Goal: Complete application form

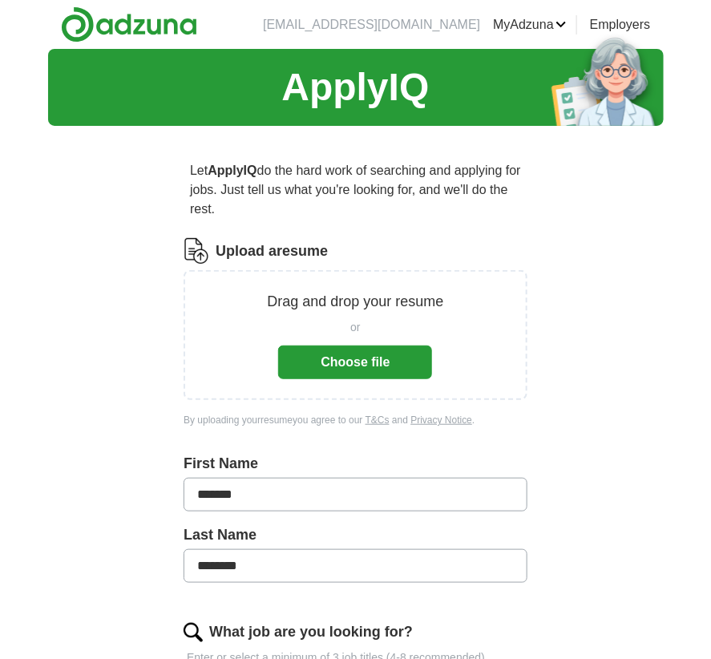
click at [360, 362] on button "Choose file" at bounding box center [355, 362] width 154 height 34
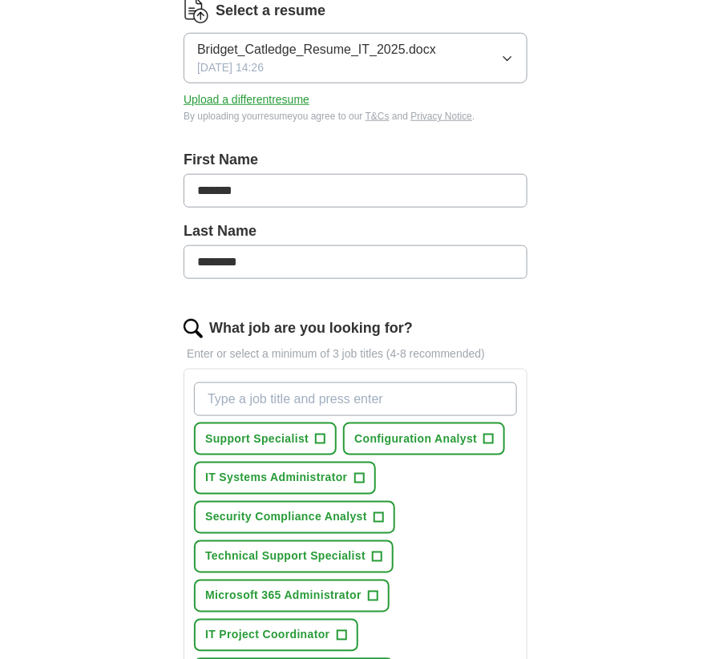
scroll to position [321, 0]
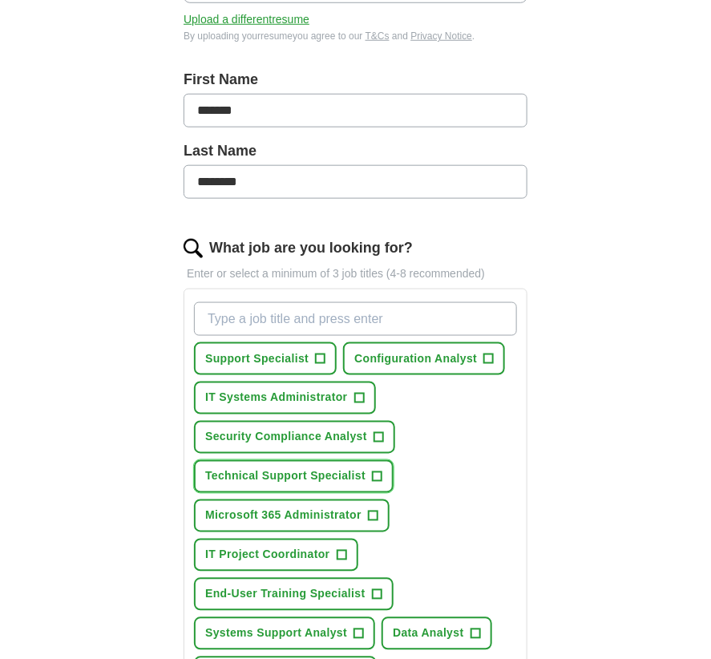
click at [377, 470] on span "+" at bounding box center [378, 476] width 10 height 13
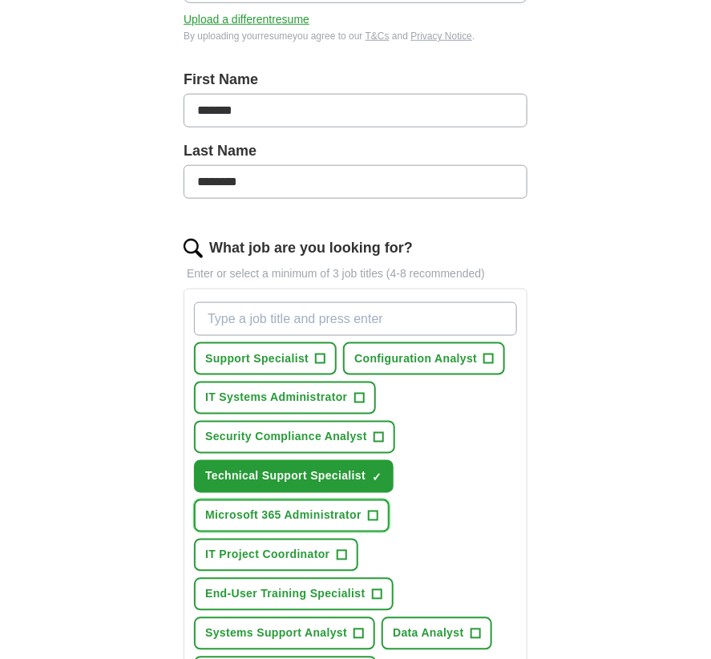
click at [371, 511] on span "+" at bounding box center [373, 516] width 10 height 13
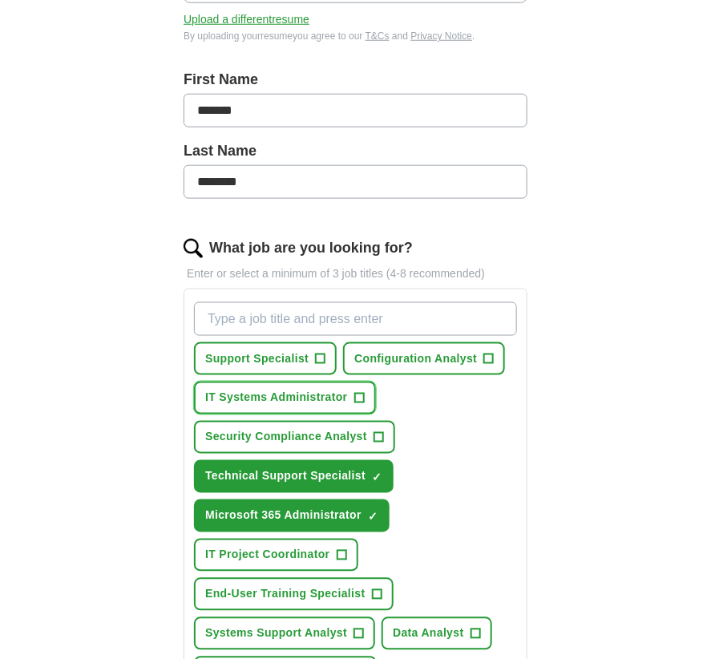
click at [359, 392] on span "+" at bounding box center [359, 398] width 10 height 13
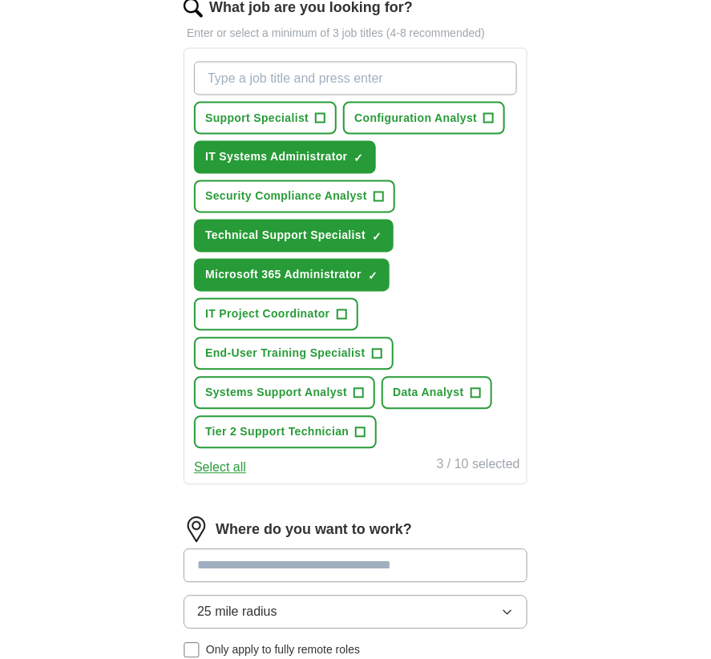
click at [272, 567] on input at bounding box center [356, 566] width 344 height 34
type input "*****"
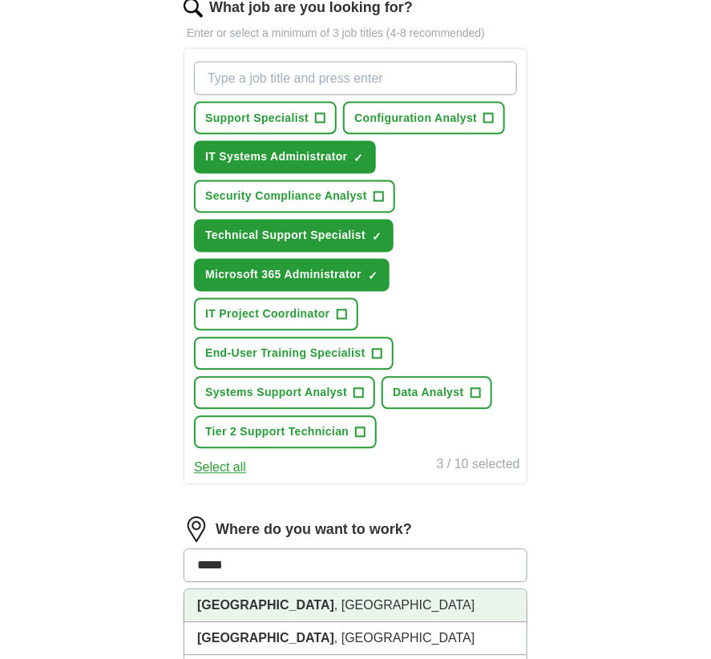
click at [223, 608] on li "[GEOGRAPHIC_DATA] , [GEOGRAPHIC_DATA]" at bounding box center [355, 606] width 342 height 33
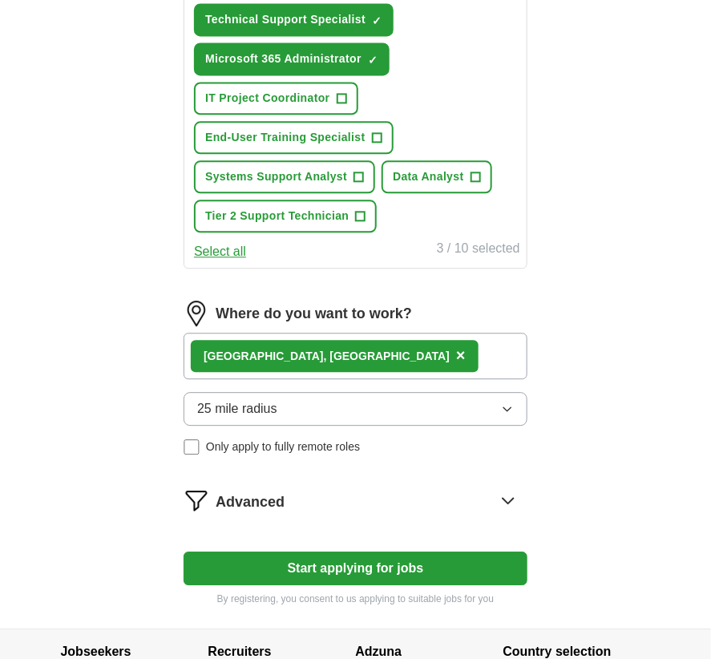
scroll to position [801, 0]
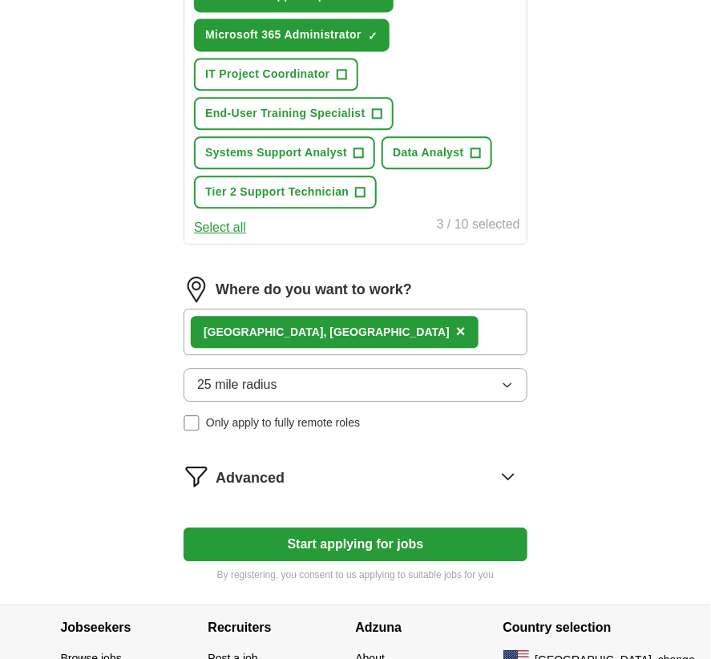
click at [502, 468] on icon at bounding box center [508, 476] width 26 height 26
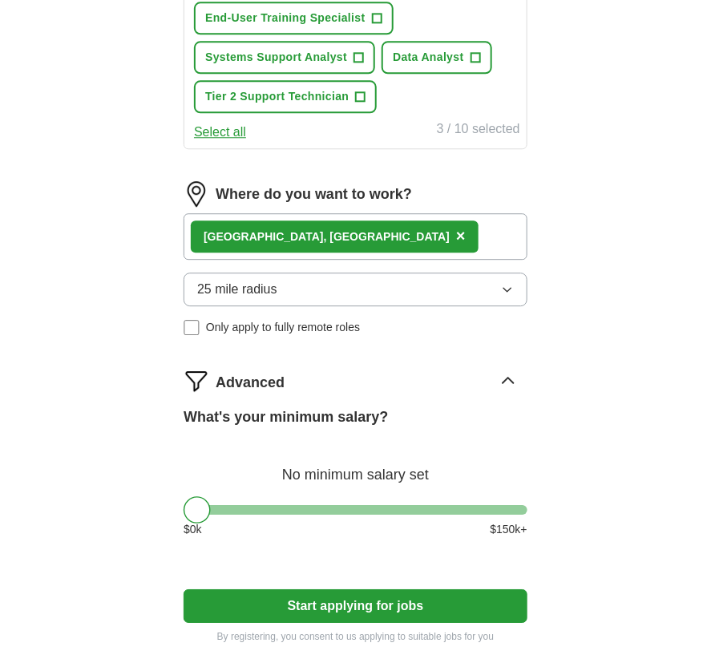
scroll to position [962, 0]
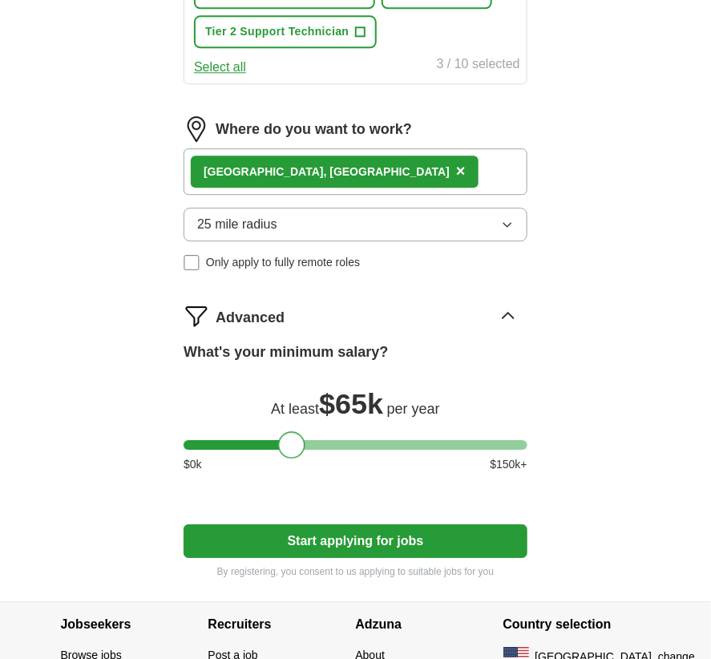
drag, startPoint x: 191, startPoint y: 444, endPoint x: 286, endPoint y: 442, distance: 95.4
click at [286, 442] on div at bounding box center [291, 444] width 27 height 27
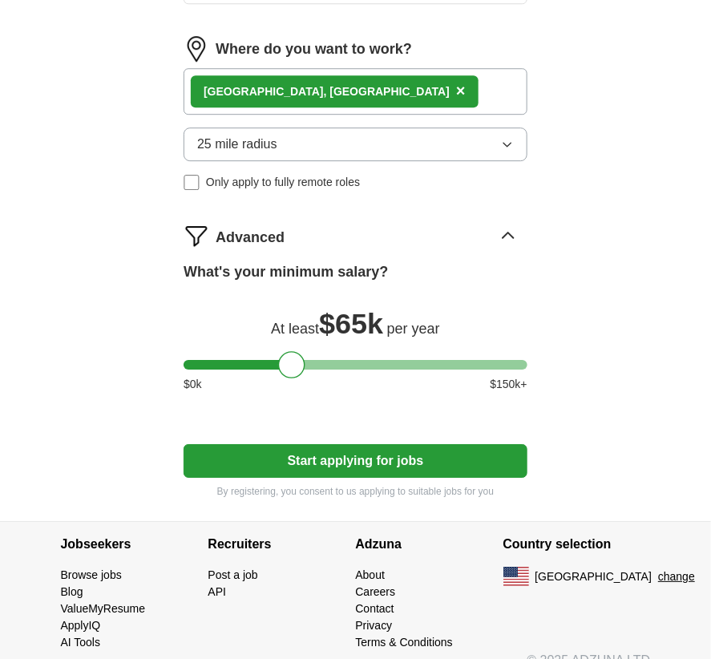
click at [307, 450] on button "Start applying for jobs" at bounding box center [356, 461] width 344 height 34
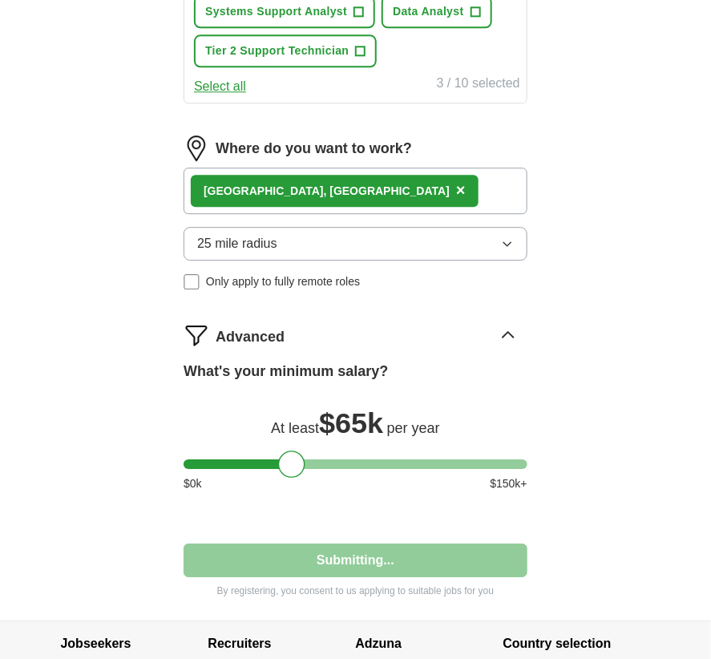
select select "**"
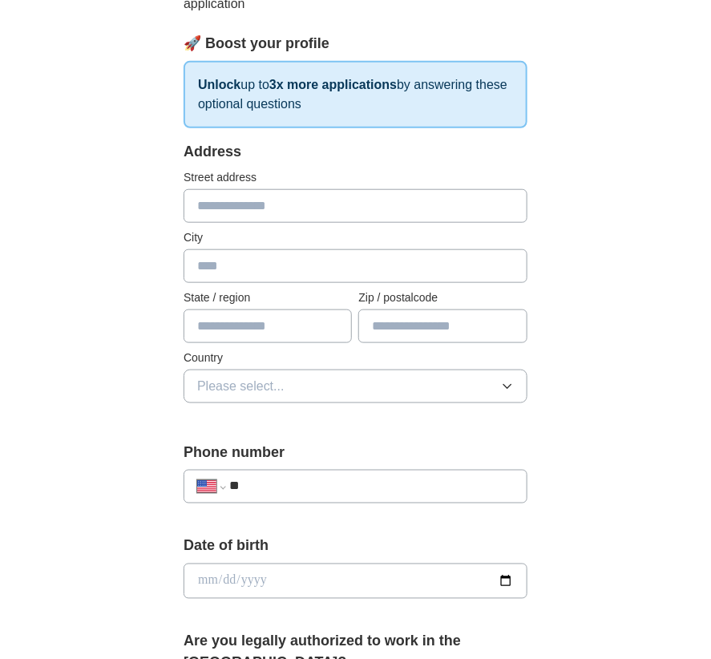
scroll to position [0, 0]
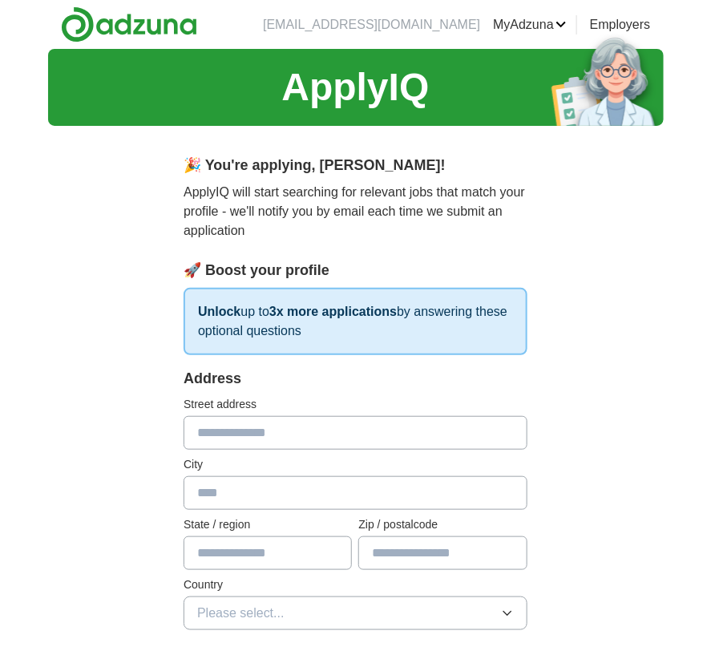
click at [0, 0] on link "Logout" at bounding box center [0, 0] width 0 height 0
